Goal: Transaction & Acquisition: Purchase product/service

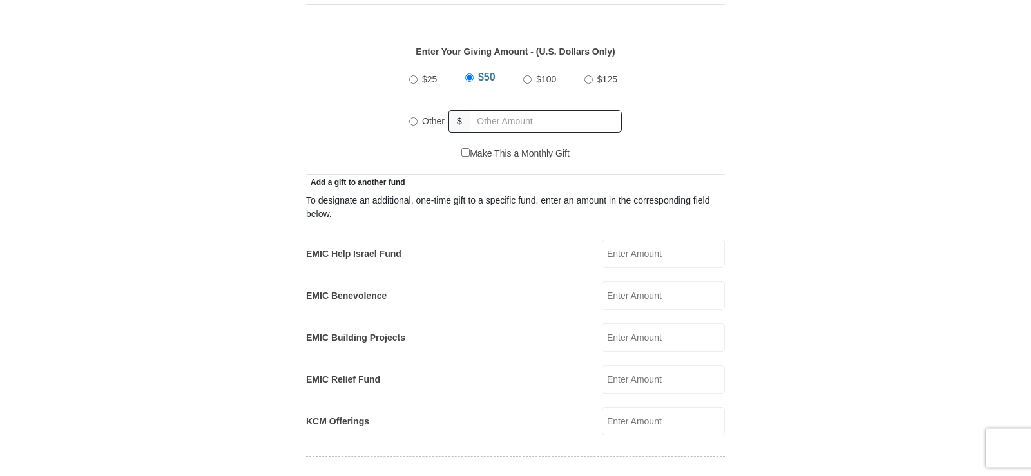
scroll to position [612, 0]
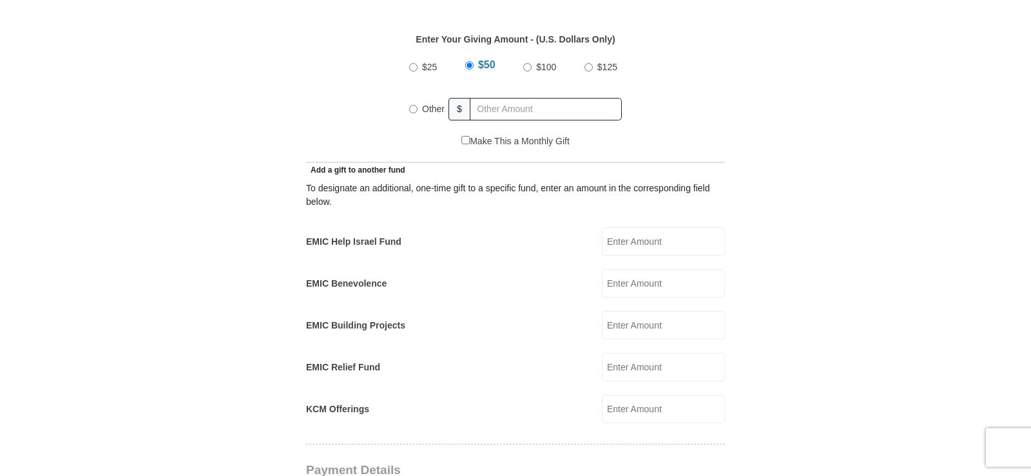
click at [548, 58] on label "$100" at bounding box center [546, 67] width 29 height 23
click at [532, 63] on input "$100" at bounding box center [527, 67] width 8 height 8
radio input "true"
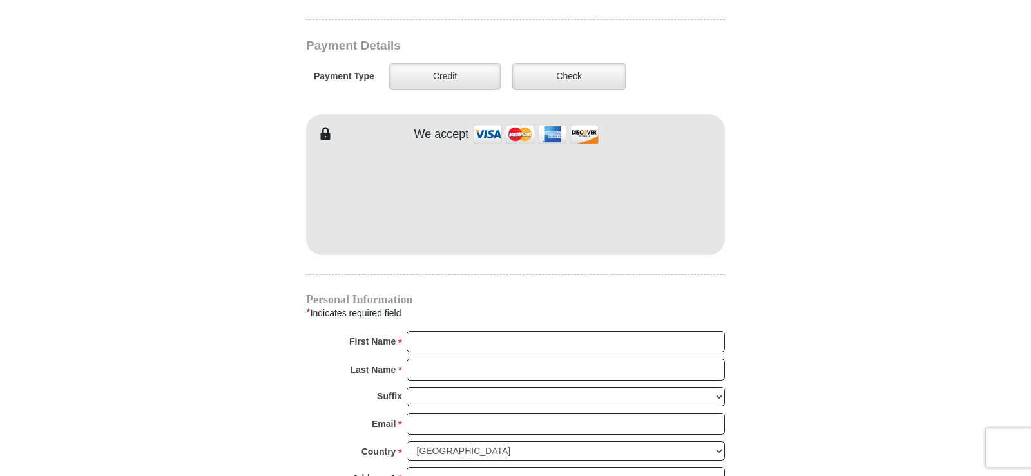
scroll to position [1040, 0]
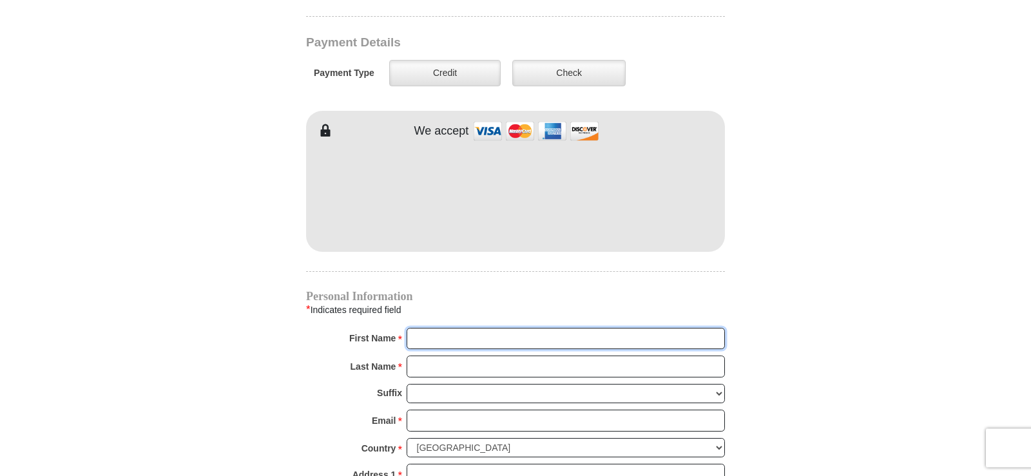
click at [457, 328] on input "First Name *" at bounding box center [566, 339] width 318 height 22
type input "[PERSON_NAME]"
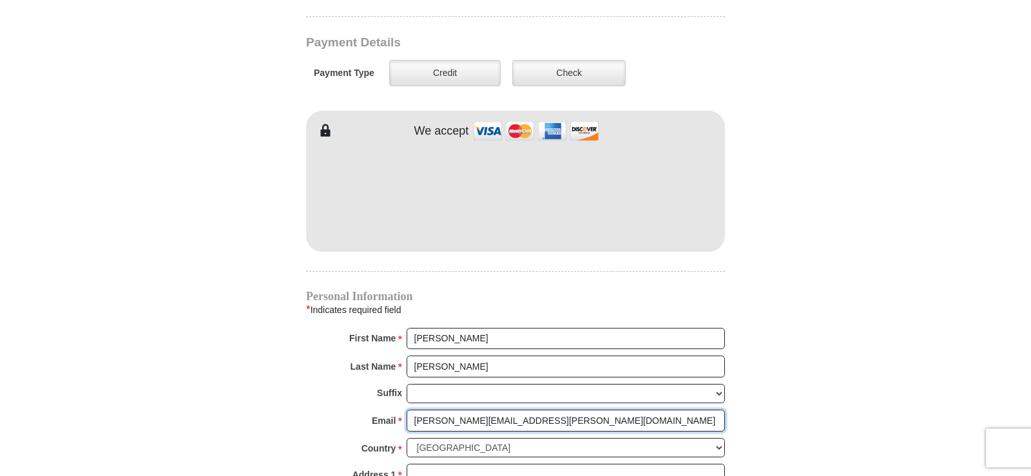
type input "[PERSON_NAME][EMAIL_ADDRESS][PERSON_NAME][DOMAIN_NAME]"
type input "PO Box 332"
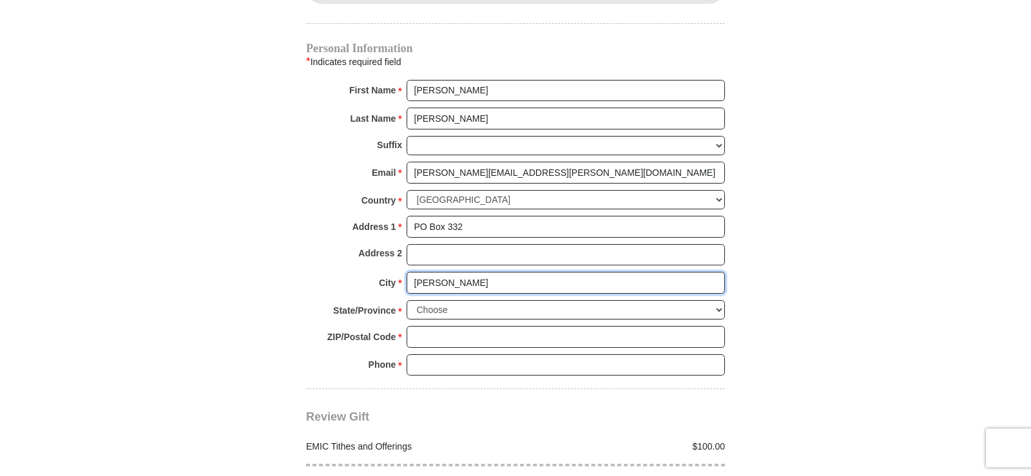
type input "[PERSON_NAME]"
select select "[GEOGRAPHIC_DATA]"
type input "75013"
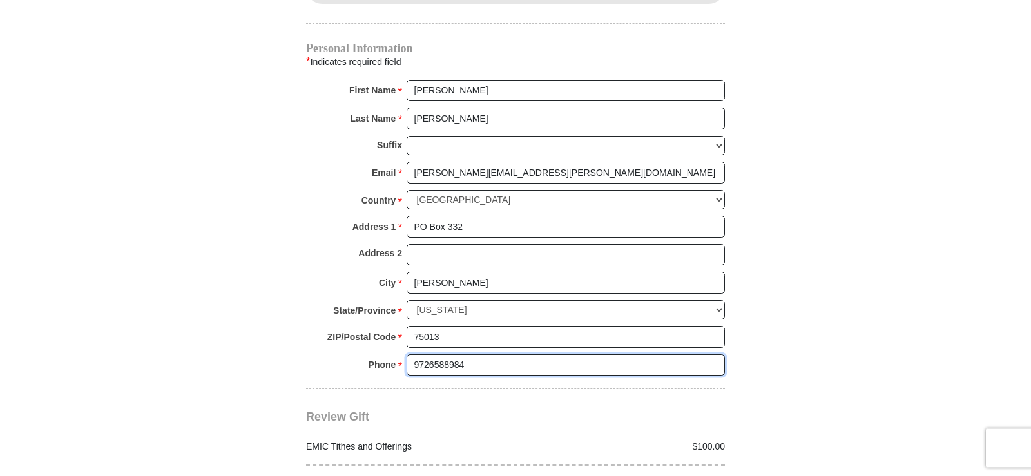
type input "9726588984"
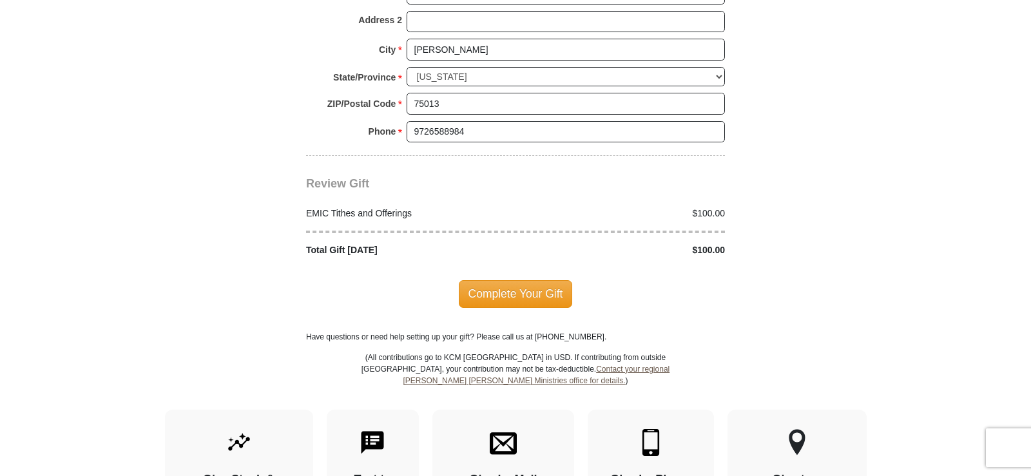
scroll to position [1531, 0]
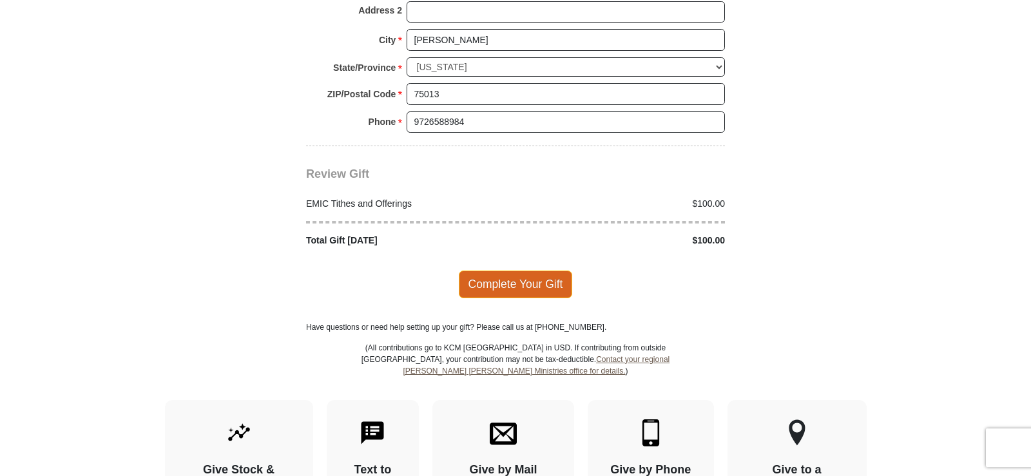
click at [521, 271] on span "Complete Your Gift" at bounding box center [516, 284] width 114 height 27
